Goal: Task Accomplishment & Management: Manage account settings

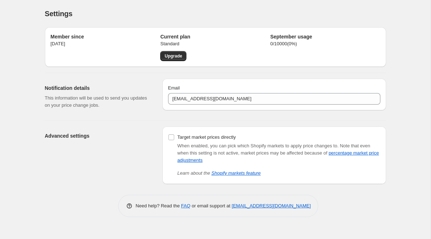
click at [181, 12] on div "Settings" at bounding box center [215, 14] width 341 height 10
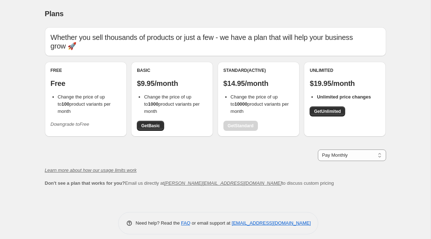
click at [86, 121] on span "Downgrade to Free" at bounding box center [70, 124] width 39 height 7
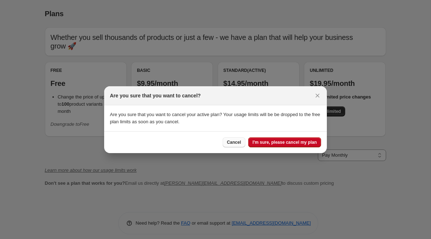
click at [234, 140] on span "Cancel" at bounding box center [234, 142] width 14 height 6
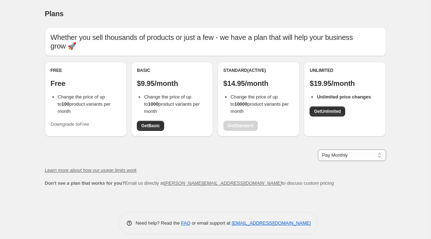
click at [231, 15] on div "Plans" at bounding box center [215, 14] width 341 height 10
click at [87, 9] on div "Plans" at bounding box center [215, 14] width 341 height 10
click at [365, 149] on select "Pay Monthly Pay Yearly (Save 16%)" at bounding box center [352, 154] width 68 height 11
